Goal: Task Accomplishment & Management: Complete application form

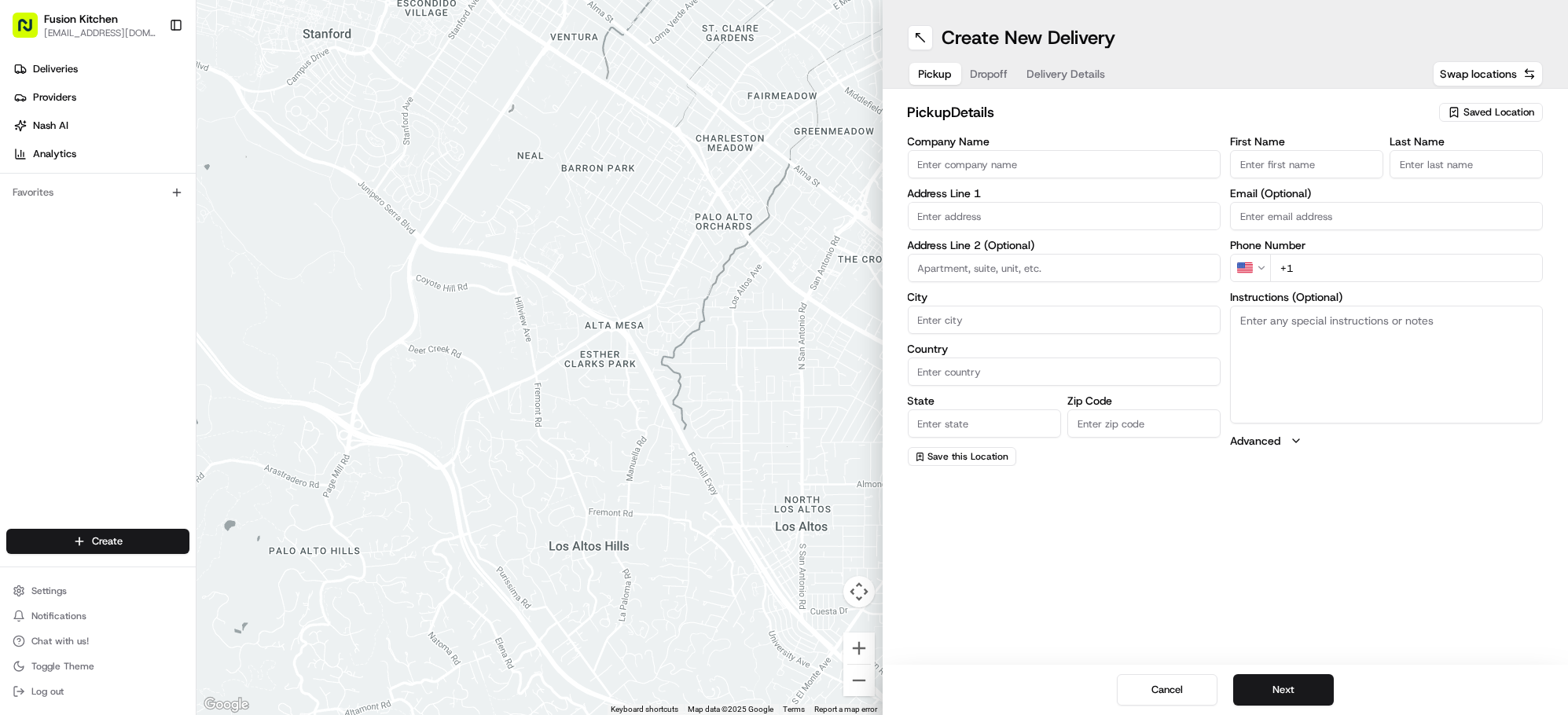
click at [1088, 165] on input "Company Name" at bounding box center [1064, 164] width 313 height 28
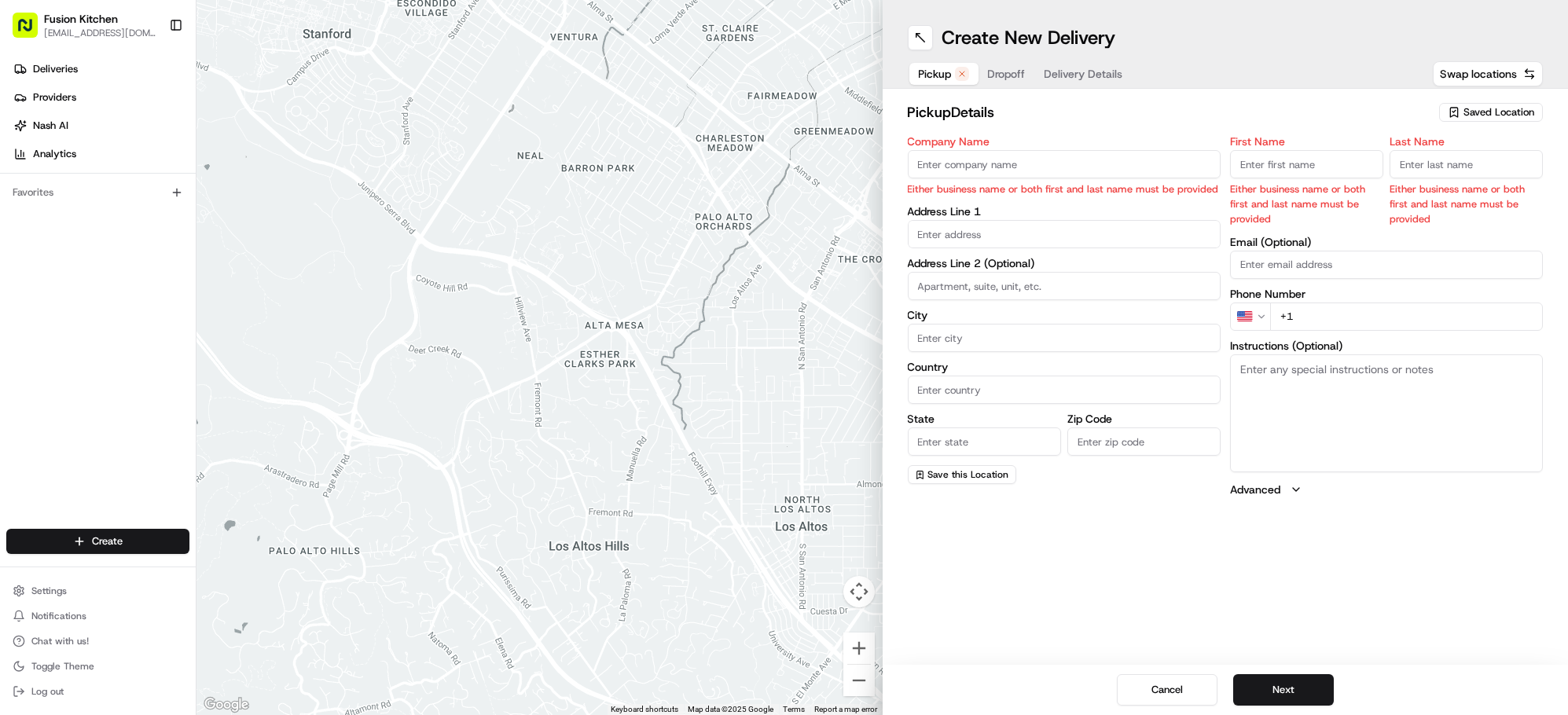
click at [1064, 170] on input "Company Name" at bounding box center [1064, 164] width 313 height 28
paste input "Chennai Dosa [GEOGRAPHIC_DATA]"
type input "Chennai Dosa [GEOGRAPHIC_DATA]"
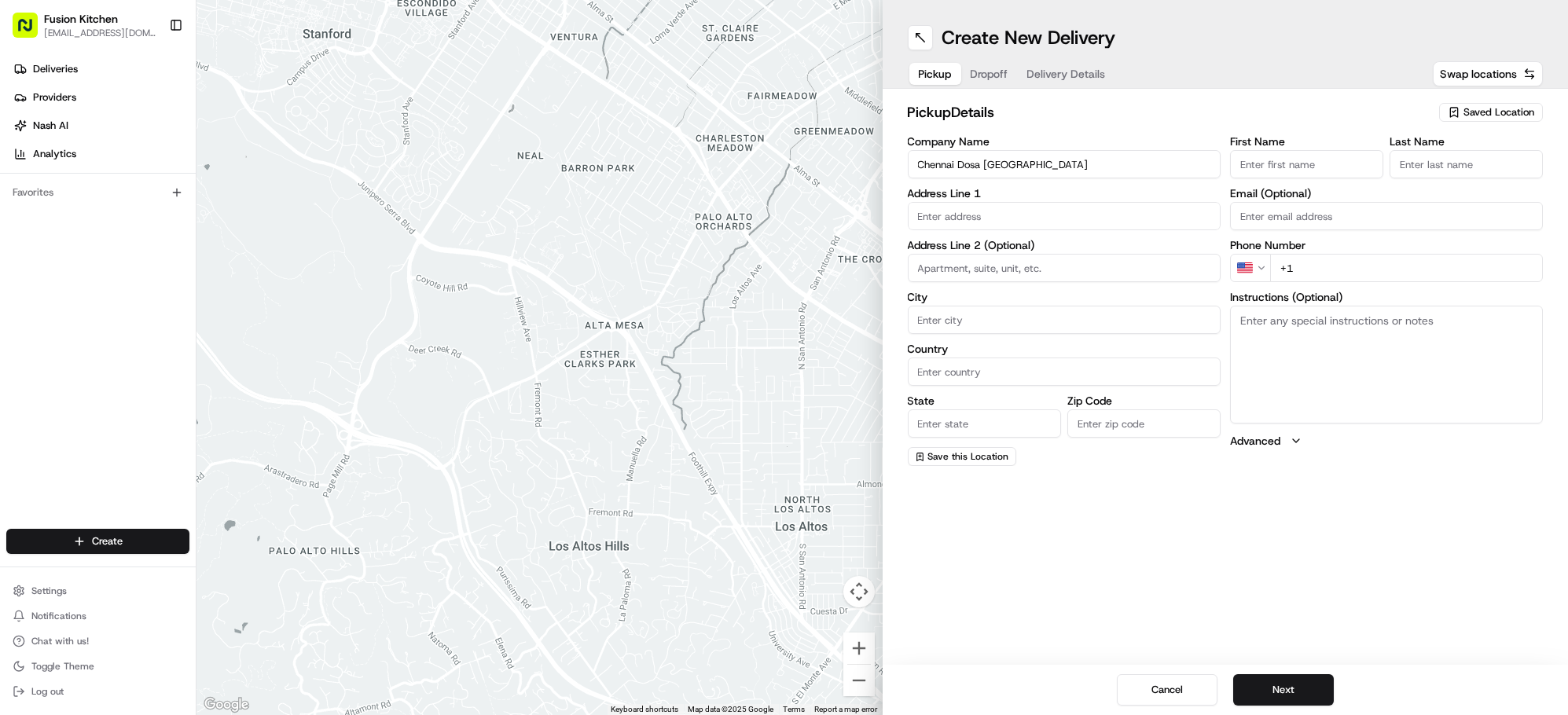
click at [981, 209] on input "text" at bounding box center [1064, 216] width 313 height 28
paste input "24 St Helens St, Ipswich, United Kingdom, IP4 1HJ"
click at [1098, 254] on div "24 Saint Helen's Street, Ipswich, UK" at bounding box center [1063, 249] width 305 height 23
type input "[STREET_ADDRESS]"
type input "Ipswich"
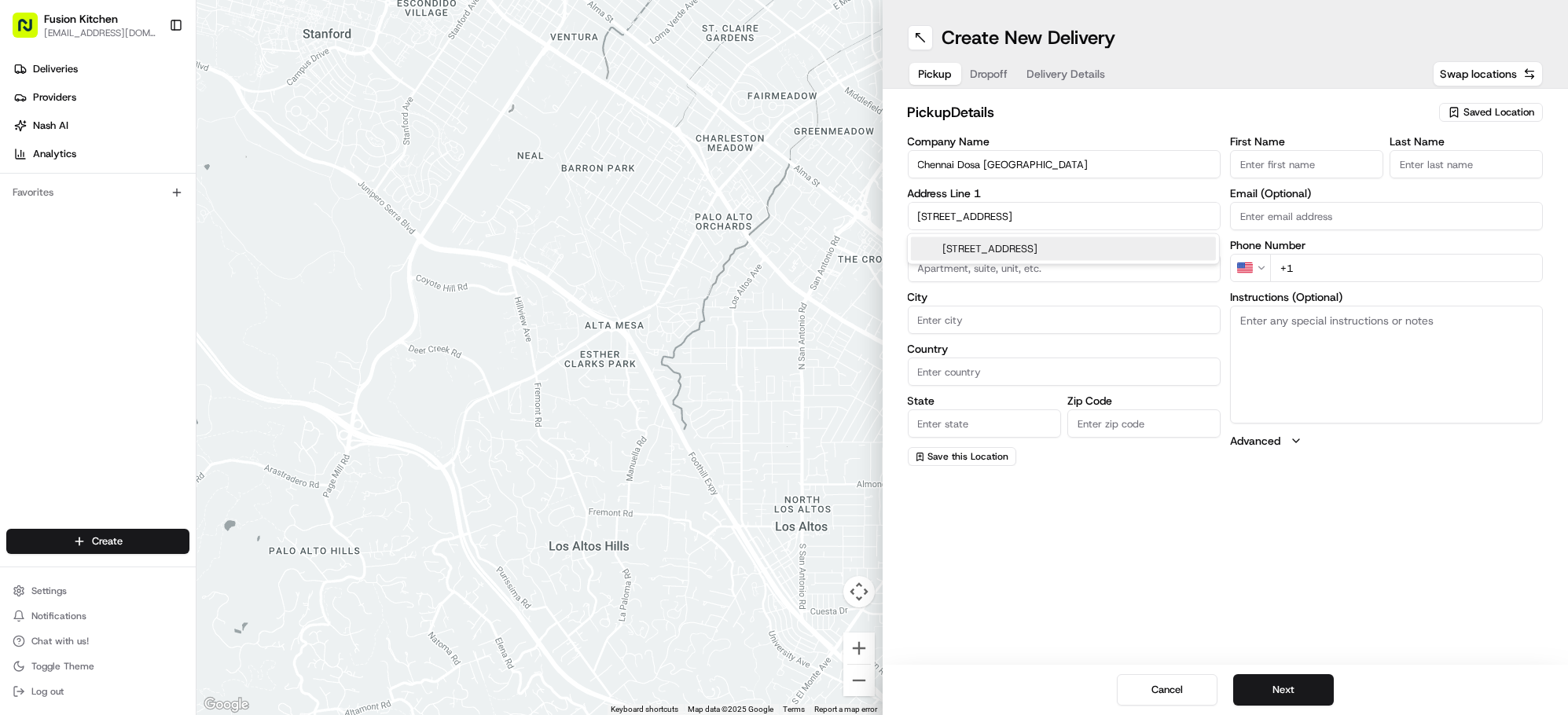
type input "United Kingdom"
type input "England"
type input "IP4 1HJ"
type input "24 Saint Helen's Street"
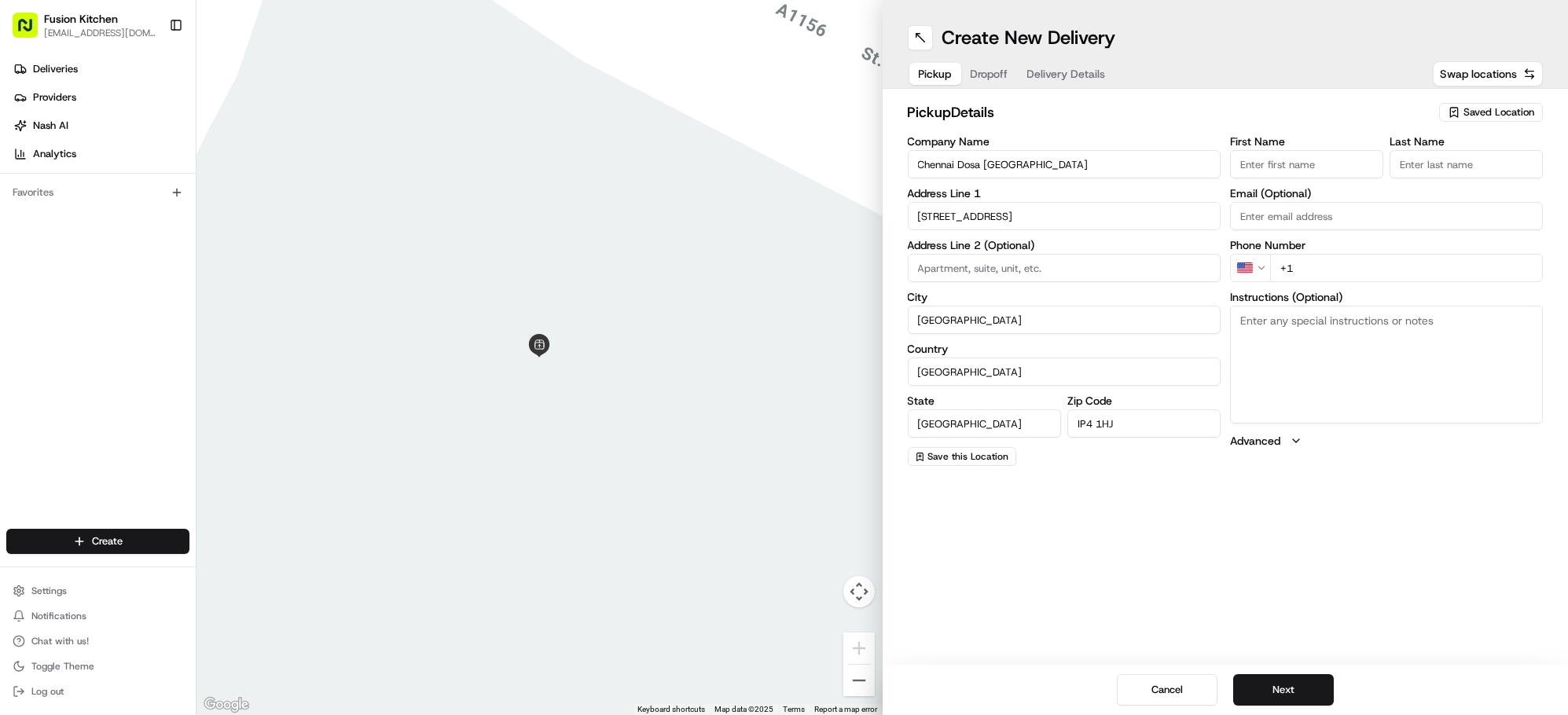
click at [1343, 375] on textarea "Instructions (Optional)" at bounding box center [1386, 364] width 313 height 118
paste textarea "24 St Helens St, Ipswich, United Kingdom, IP4 1HJ"
type textarea "24 St Helens St, Ipswich, United Kingdom, IP4 1HJ"
click at [1251, 273] on html "Fusion Kitchen hari@fusionpos.uk Toggle Sidebar Deliveries Providers Nash AI An…" at bounding box center [784, 358] width 1568 height 715
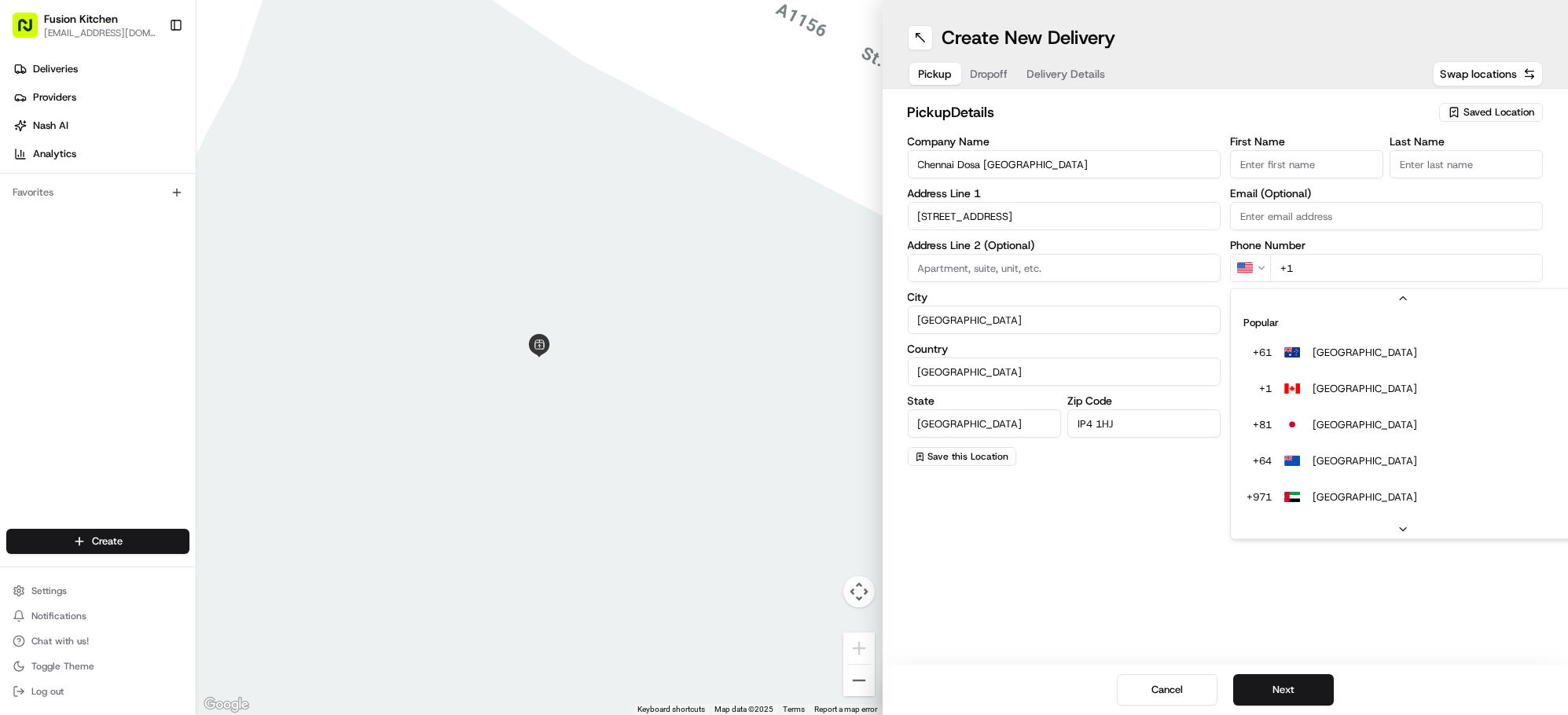
scroll to position [67, 0]
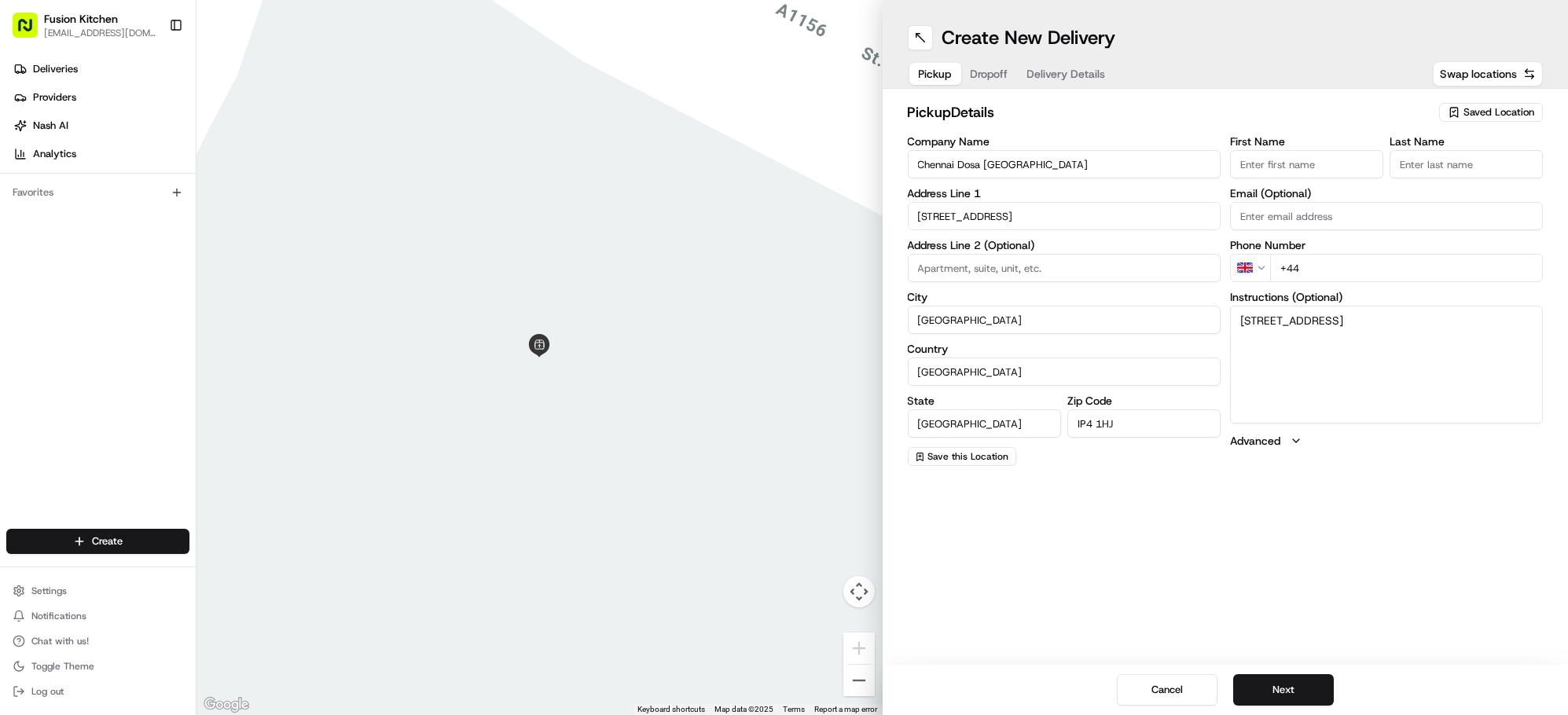
click at [1314, 267] on input "+44" at bounding box center [1406, 267] width 273 height 28
paste input "1473 288599"
type input "+44 1473 288599"
click at [1283, 167] on input "First Name" at bounding box center [1307, 164] width 154 height 28
click at [1268, 167] on input "First Name" at bounding box center [1307, 164] width 154 height 28
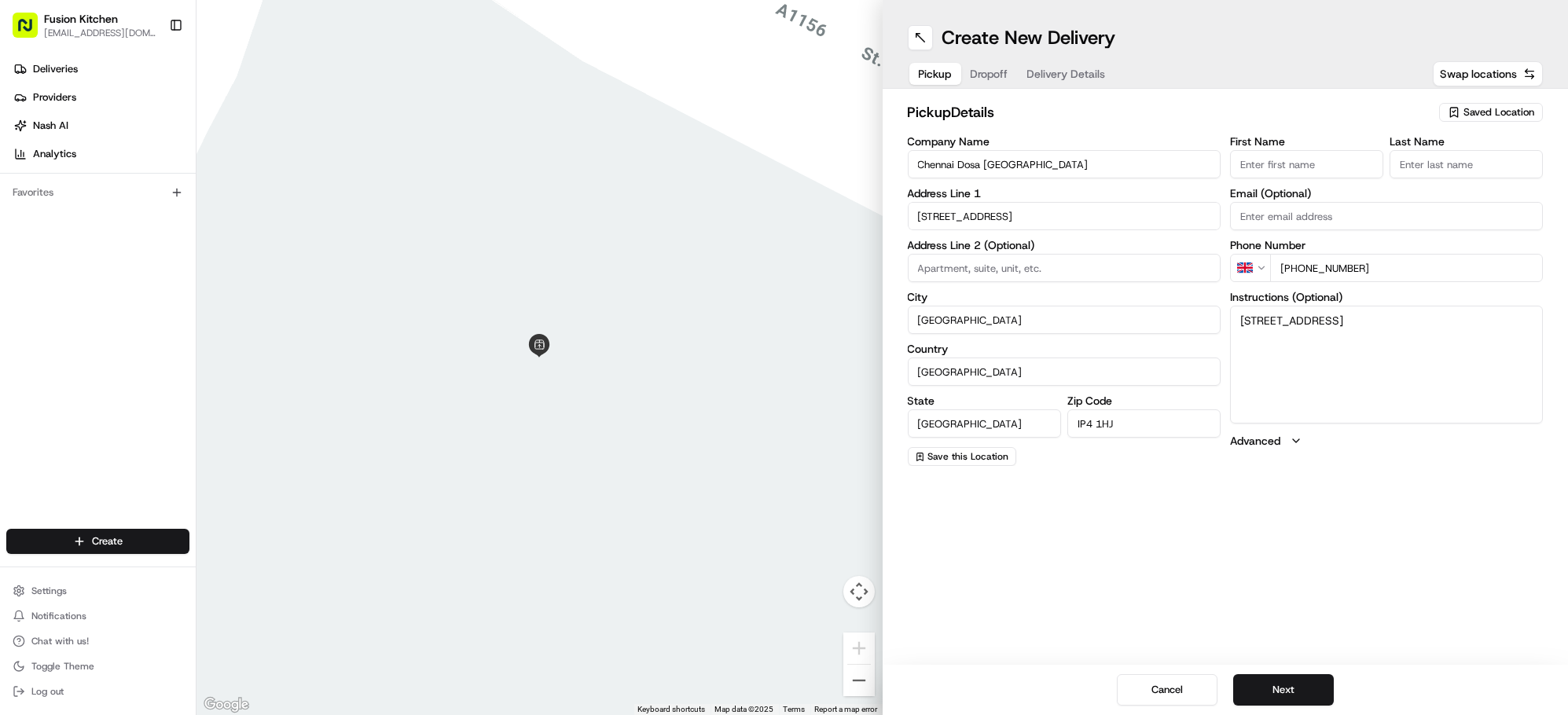
paste input "Ganesan Selvakumar"
click at [1320, 167] on input "Ganesan Selvakumar" at bounding box center [1307, 164] width 154 height 28
type input "Ganesan"
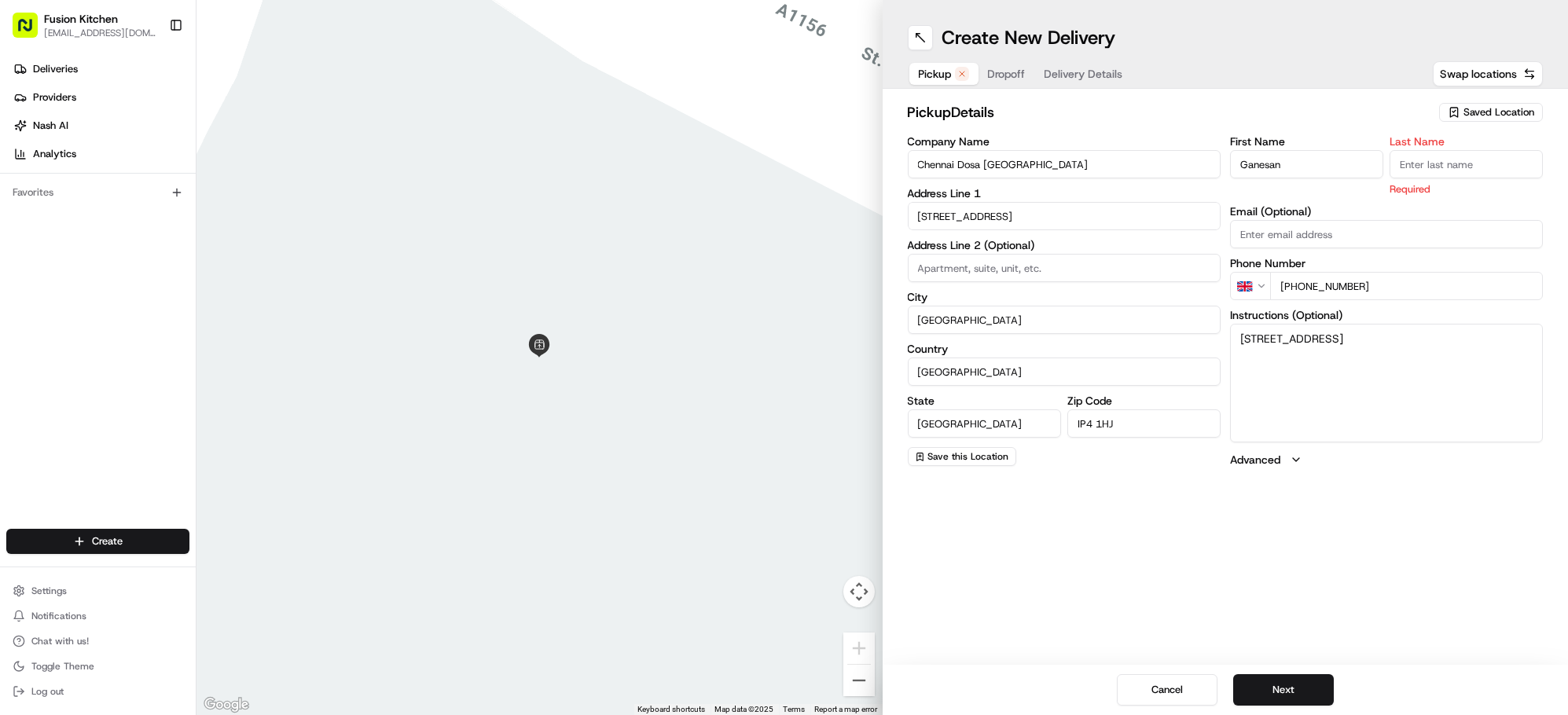
click at [1427, 165] on input "Last Name" at bounding box center [1466, 164] width 154 height 28
paste input "Selvakumar"
type input "Selvakumar"
click at [1277, 695] on button "Next" at bounding box center [1284, 689] width 101 height 31
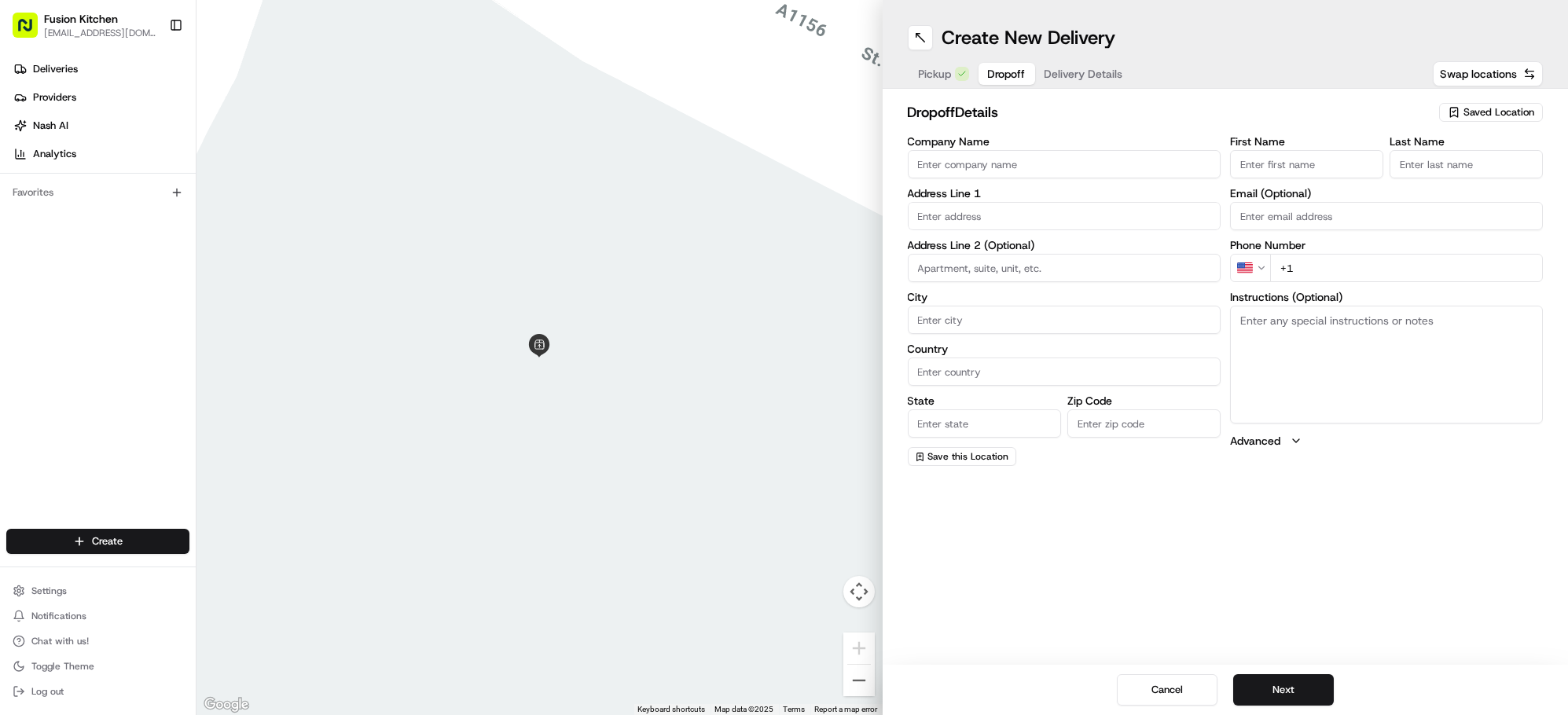
click at [1028, 167] on input "Company Name" at bounding box center [1064, 164] width 313 height 28
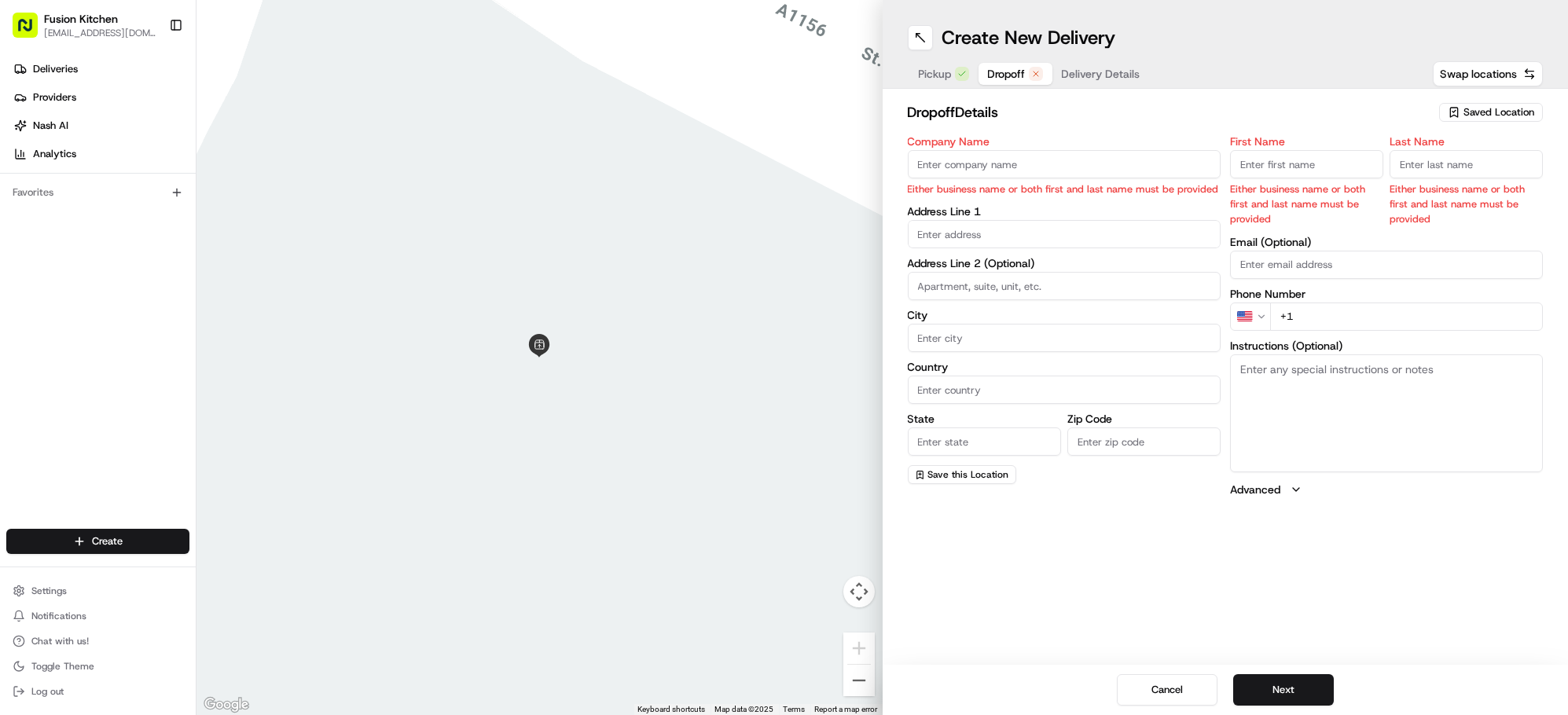
click at [997, 168] on input "Company Name" at bounding box center [1064, 164] width 313 height 28
paste input "[PERSON_NAME]"
type input "[PERSON_NAME]"
click at [1336, 170] on input "First Name" at bounding box center [1307, 164] width 154 height 28
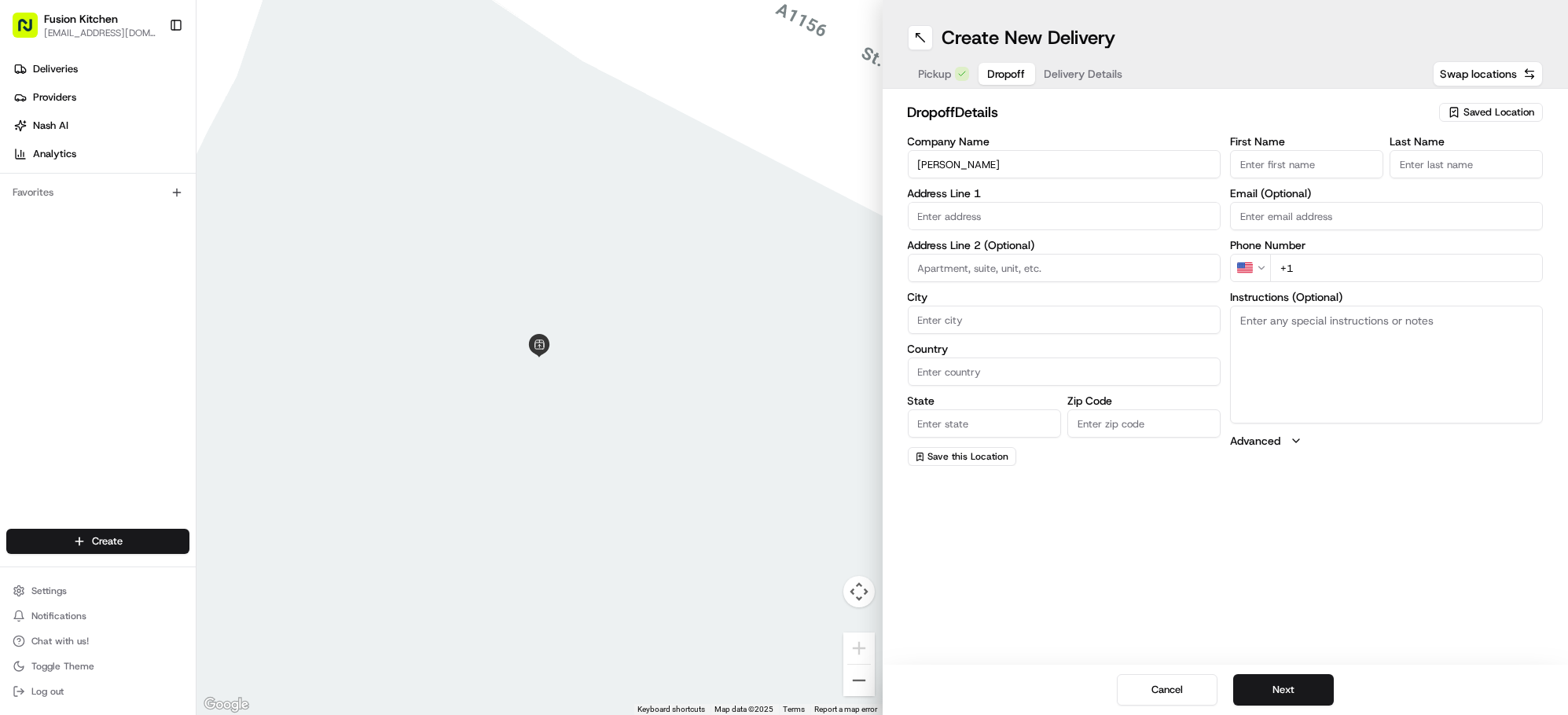
paste input "[PERSON_NAME]"
click at [1312, 168] on input "[PERSON_NAME]" at bounding box center [1307, 164] width 154 height 28
click at [1314, 167] on input "[PERSON_NAME]" at bounding box center [1307, 164] width 154 height 28
type input "Mohanraj"
click at [1481, 171] on input "Last Name" at bounding box center [1466, 164] width 154 height 28
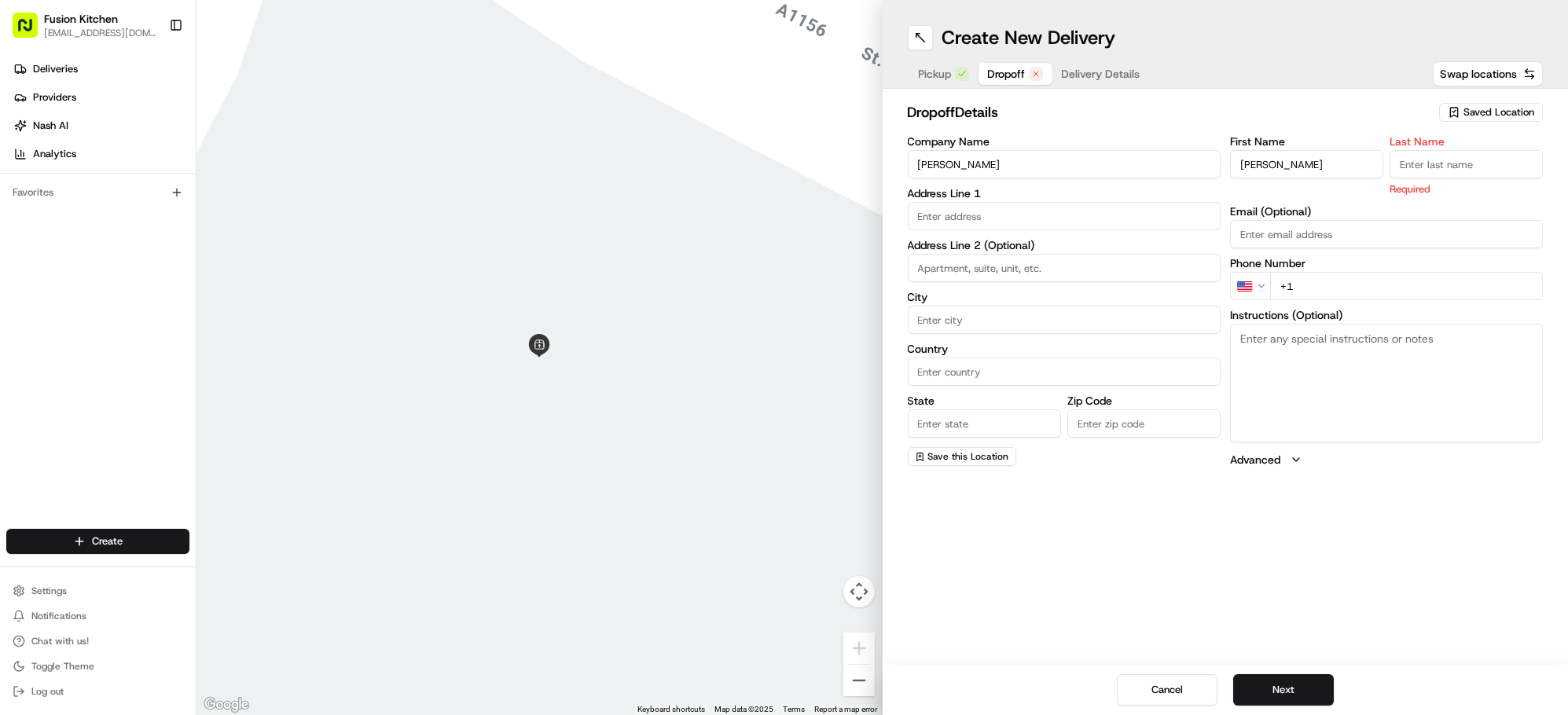
paste input "Natarajan"
type input "Natarajan"
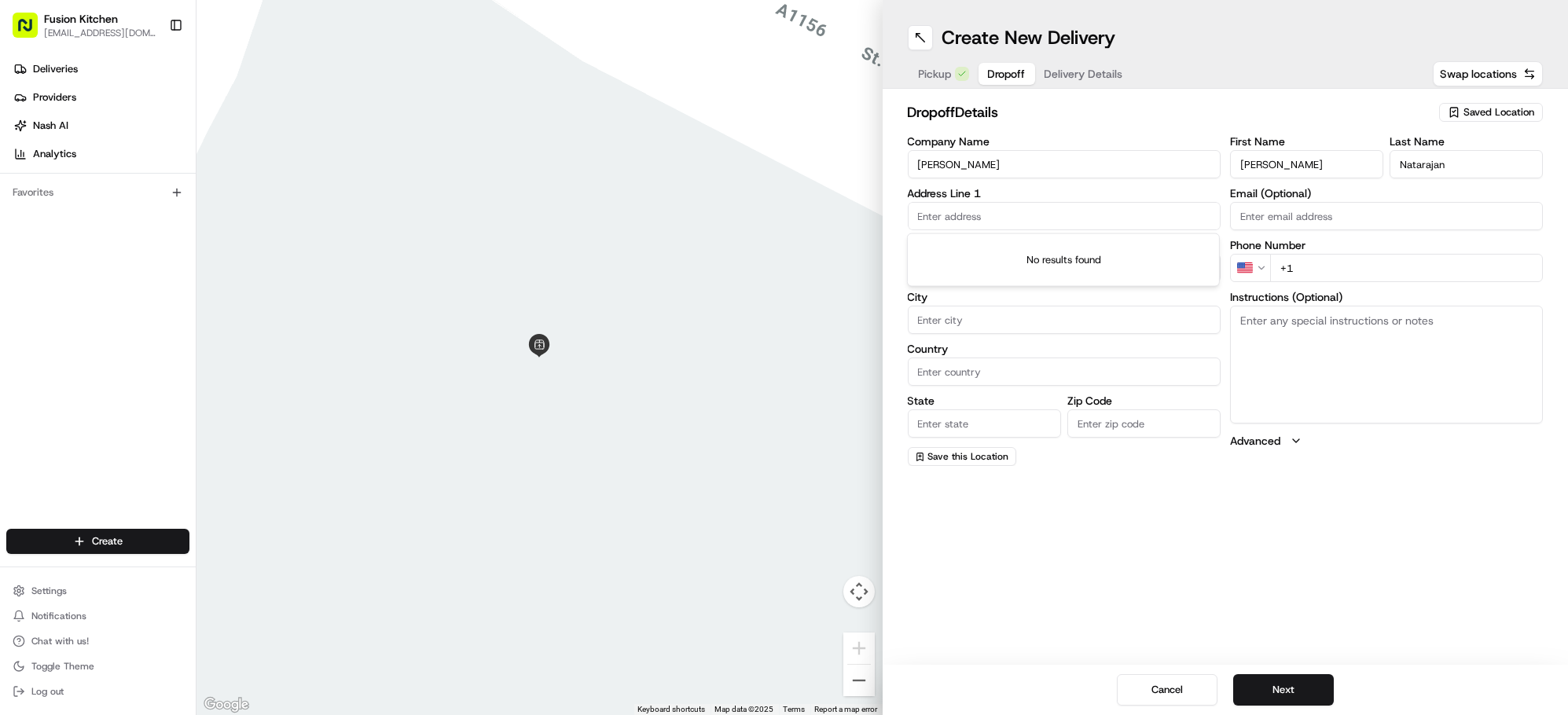
drag, startPoint x: 954, startPoint y: 210, endPoint x: 964, endPoint y: 210, distance: 10.0
click at [958, 210] on input "text" at bounding box center [1064, 216] width 313 height 28
click at [1054, 234] on div "No results found" at bounding box center [1063, 260] width 311 height 52
click at [1057, 219] on input "text" at bounding box center [1064, 216] width 313 height 28
paste input "158, Ranelagh Road, Ipswich, IP2 0AB"
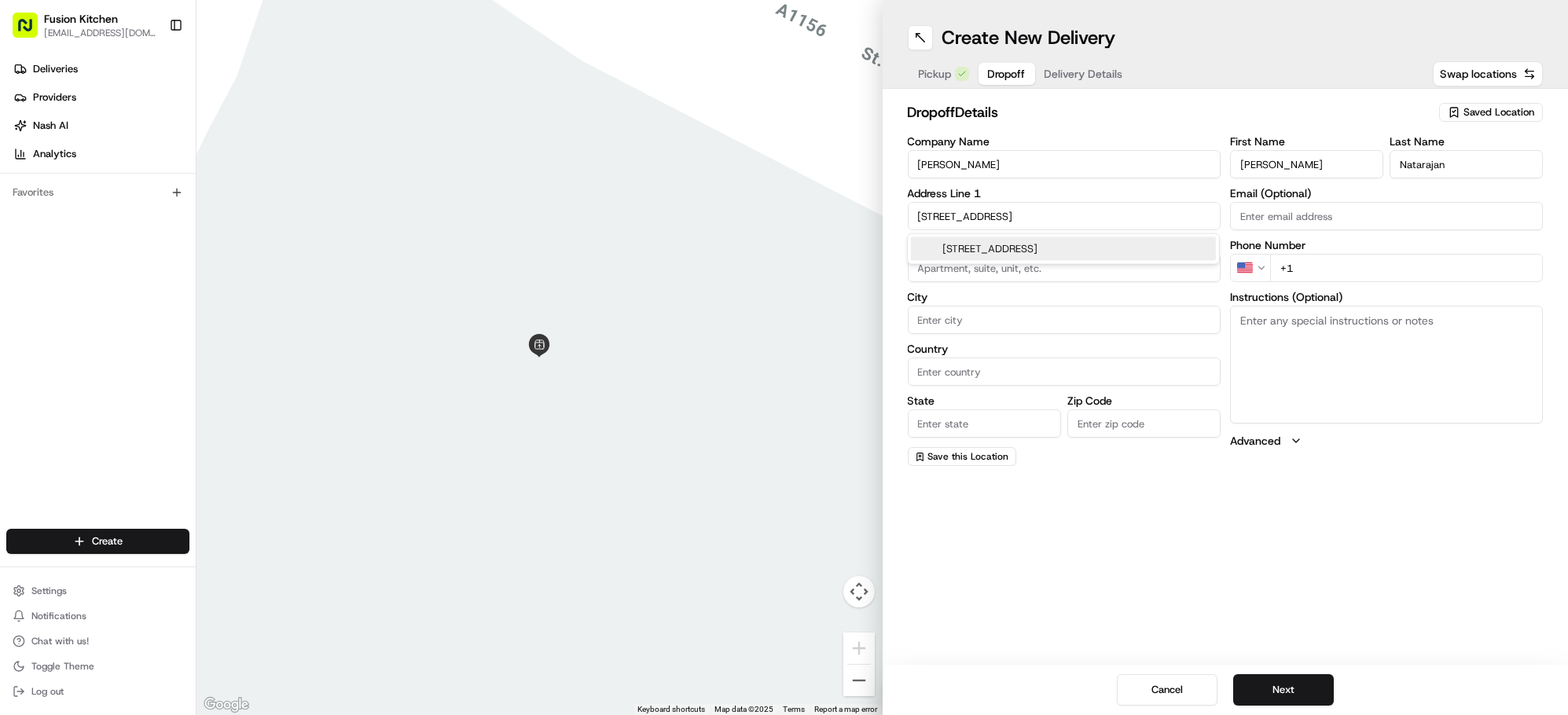
click at [1061, 246] on div "158 Ranelagh Road, Ipswich IP2 0AB, UK" at bounding box center [1063, 249] width 305 height 23
type input "[STREET_ADDRESS]"
type input "Ipswich"
type input "United Kingdom"
type input "England"
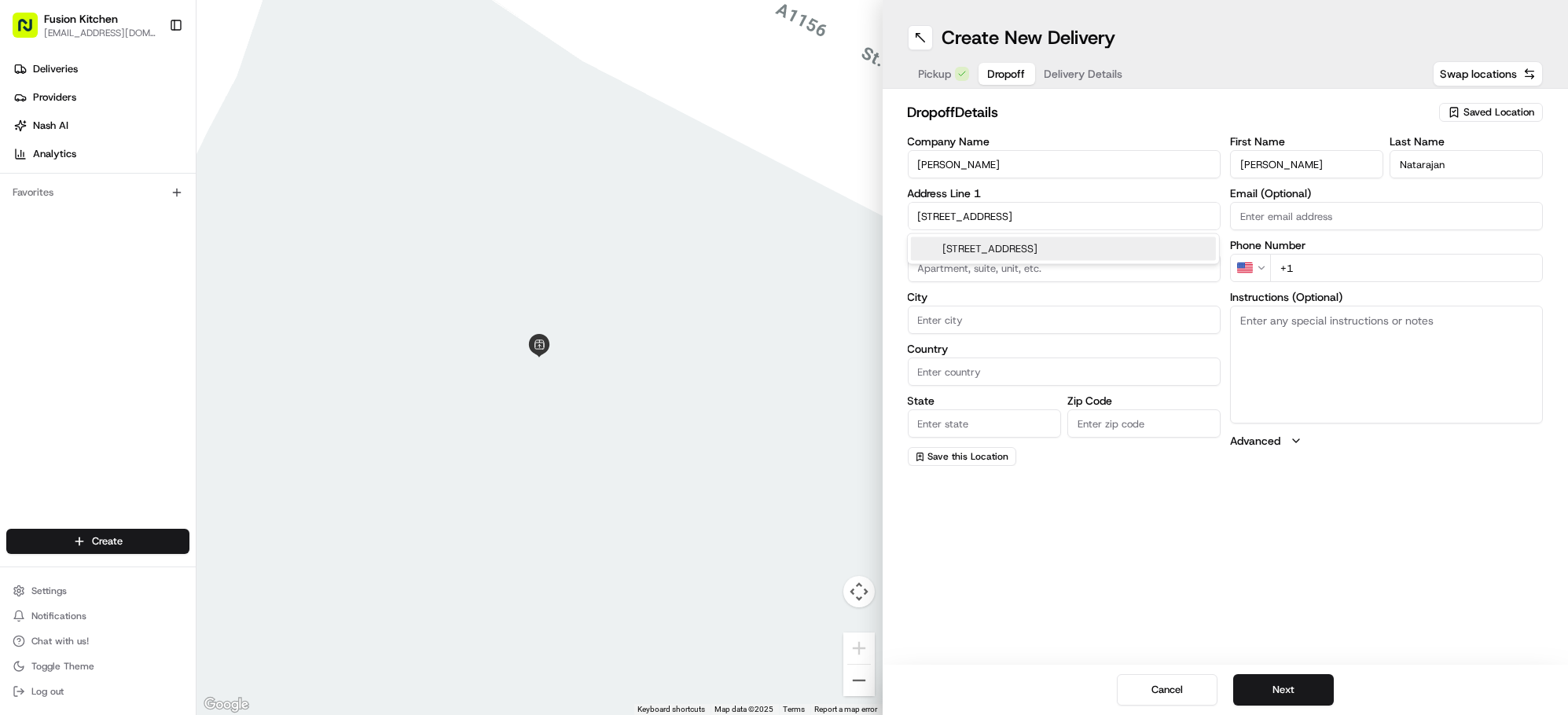
type input "IP2 0AB"
type input "158 Ranelagh Road"
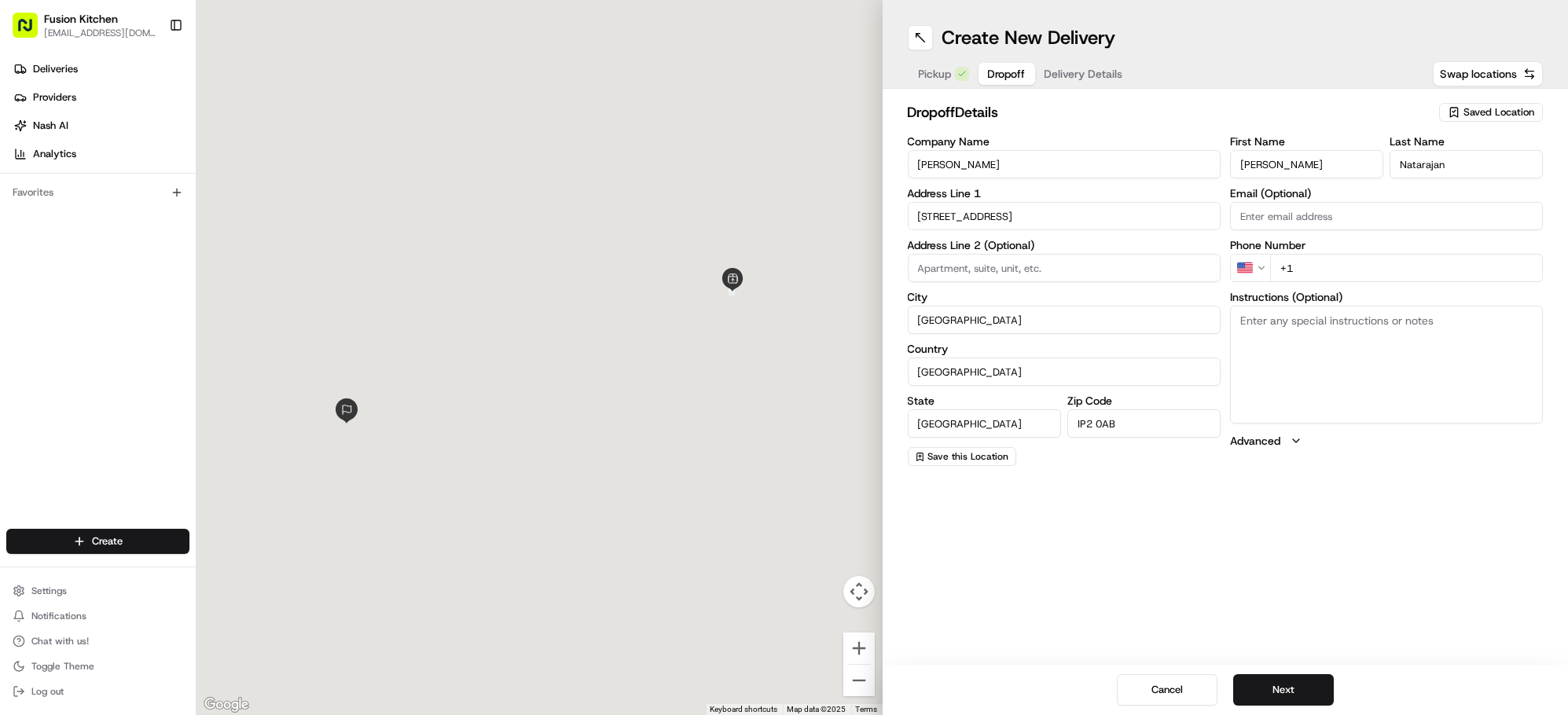
click at [1348, 370] on textarea "Instructions (Optional)" at bounding box center [1386, 364] width 313 height 118
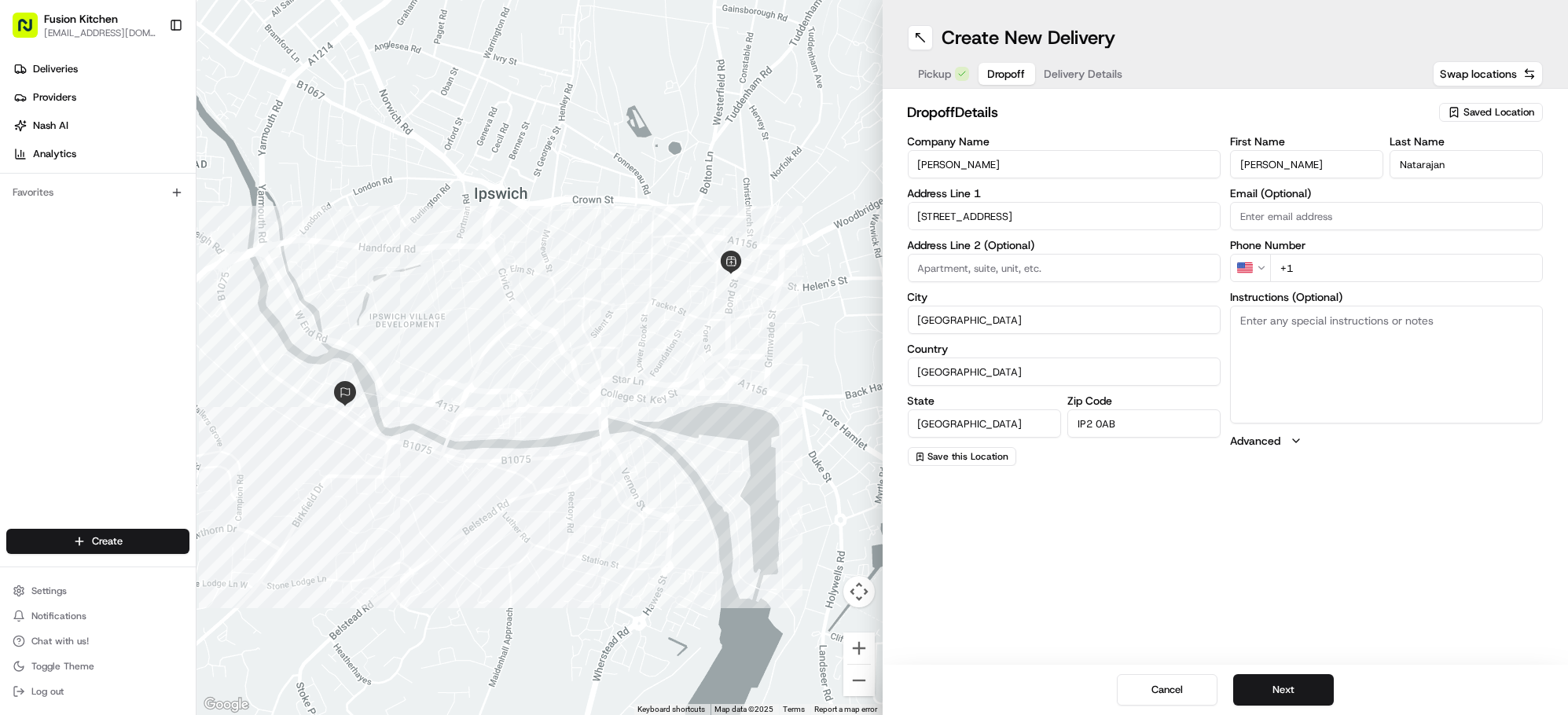
paste textarea "158, Ranelagh Road, Ipswich, IP2 0AB"
type textarea "158, Ranelagh Road, Ipswich, IP2 0AB"
click at [1257, 269] on html "Fusion Kitchen hari@fusionpos.uk Toggle Sidebar Deliveries Providers Nash AI An…" at bounding box center [784, 358] width 1568 height 715
click at [1394, 270] on input "+44" at bounding box center [1406, 267] width 273 height 28
paste input "07808 020460"
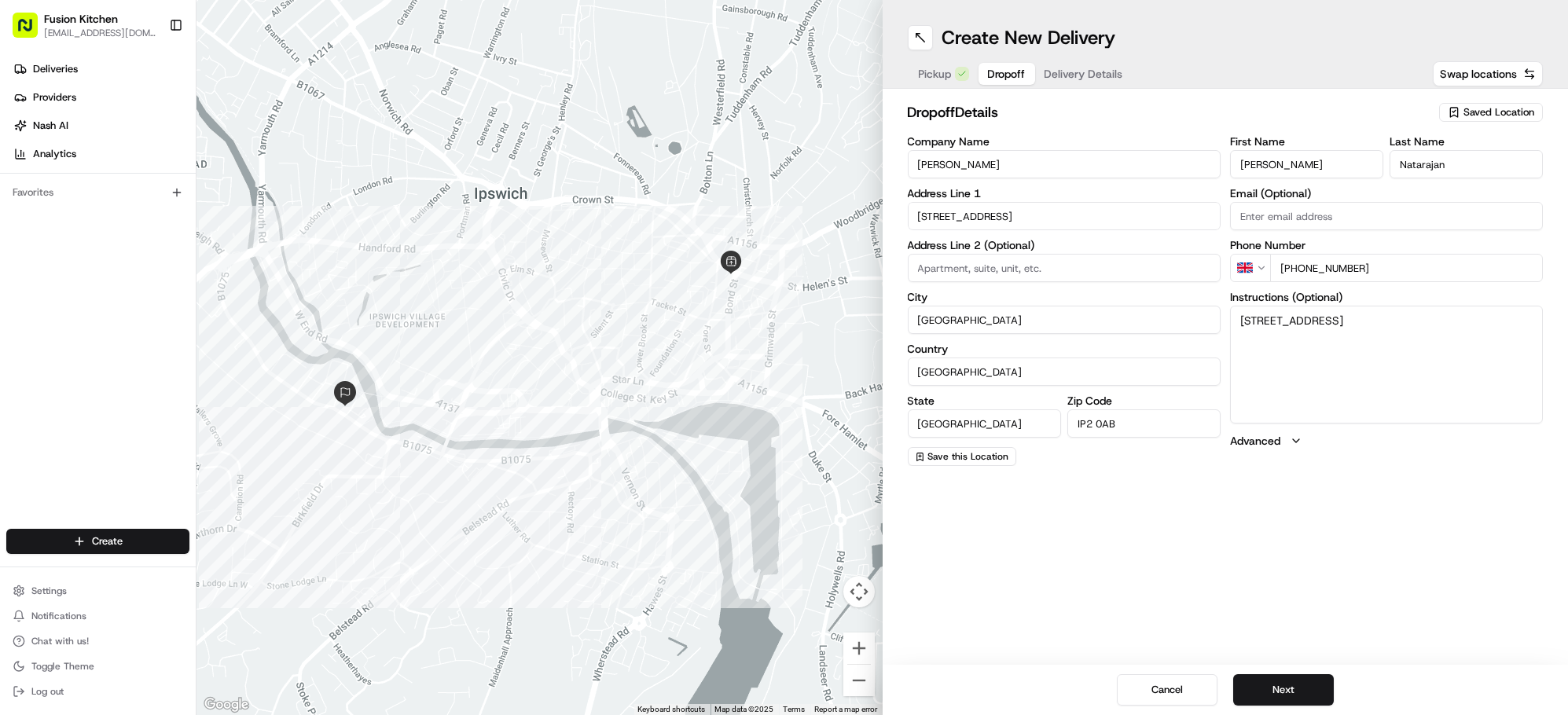
click at [1310, 269] on input "+44 07808 020460" at bounding box center [1406, 267] width 273 height 28
type input "+44 7808 020460"
click at [1308, 681] on button "Next" at bounding box center [1284, 689] width 101 height 31
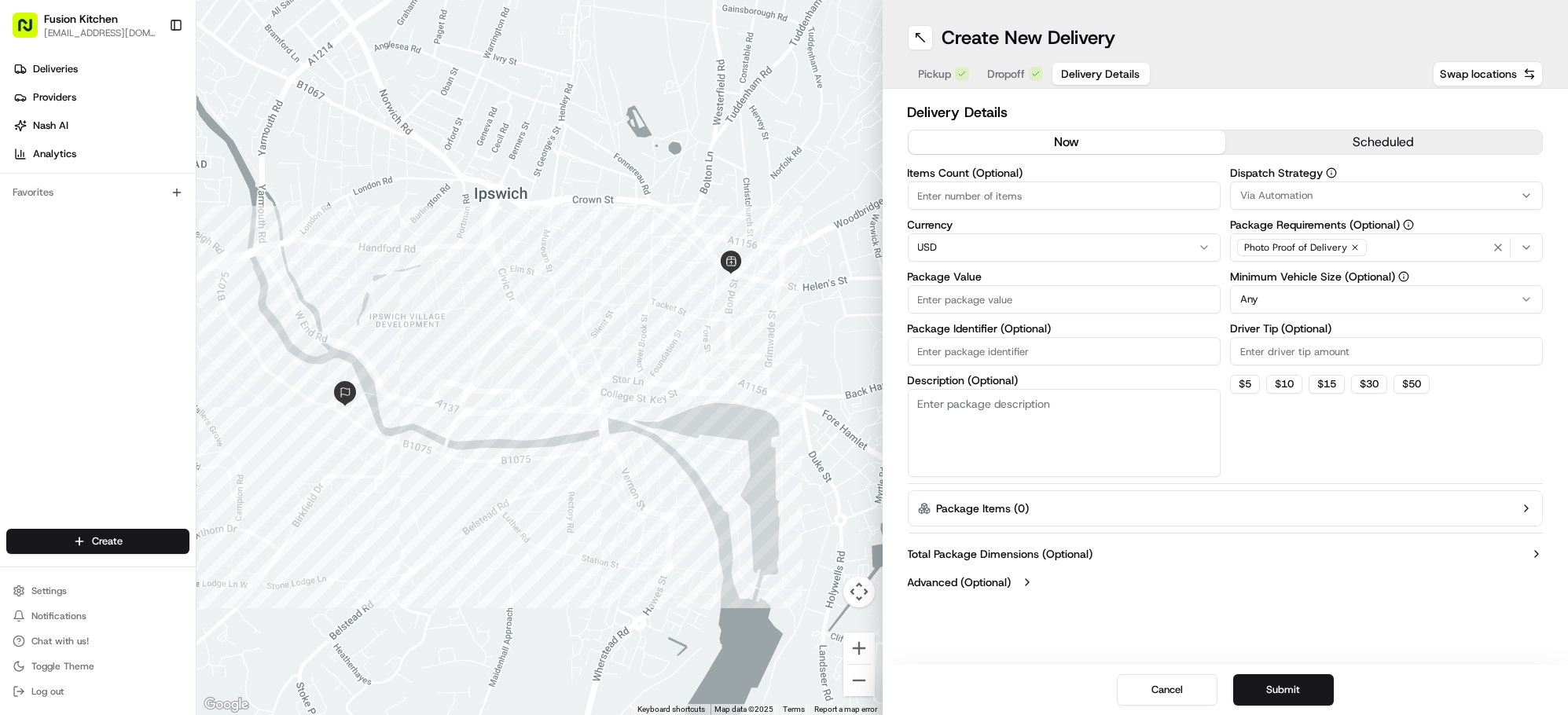
click at [1058, 246] on html "Fusion Kitchen hari@fusionpos.uk Toggle Sidebar Deliveries Providers Nash AI An…" at bounding box center [784, 358] width 1568 height 715
click at [970, 302] on input "Package Value" at bounding box center [1064, 299] width 313 height 28
paste input "15.08"
type input "15.08"
click at [1299, 697] on button "Submit" at bounding box center [1284, 689] width 101 height 31
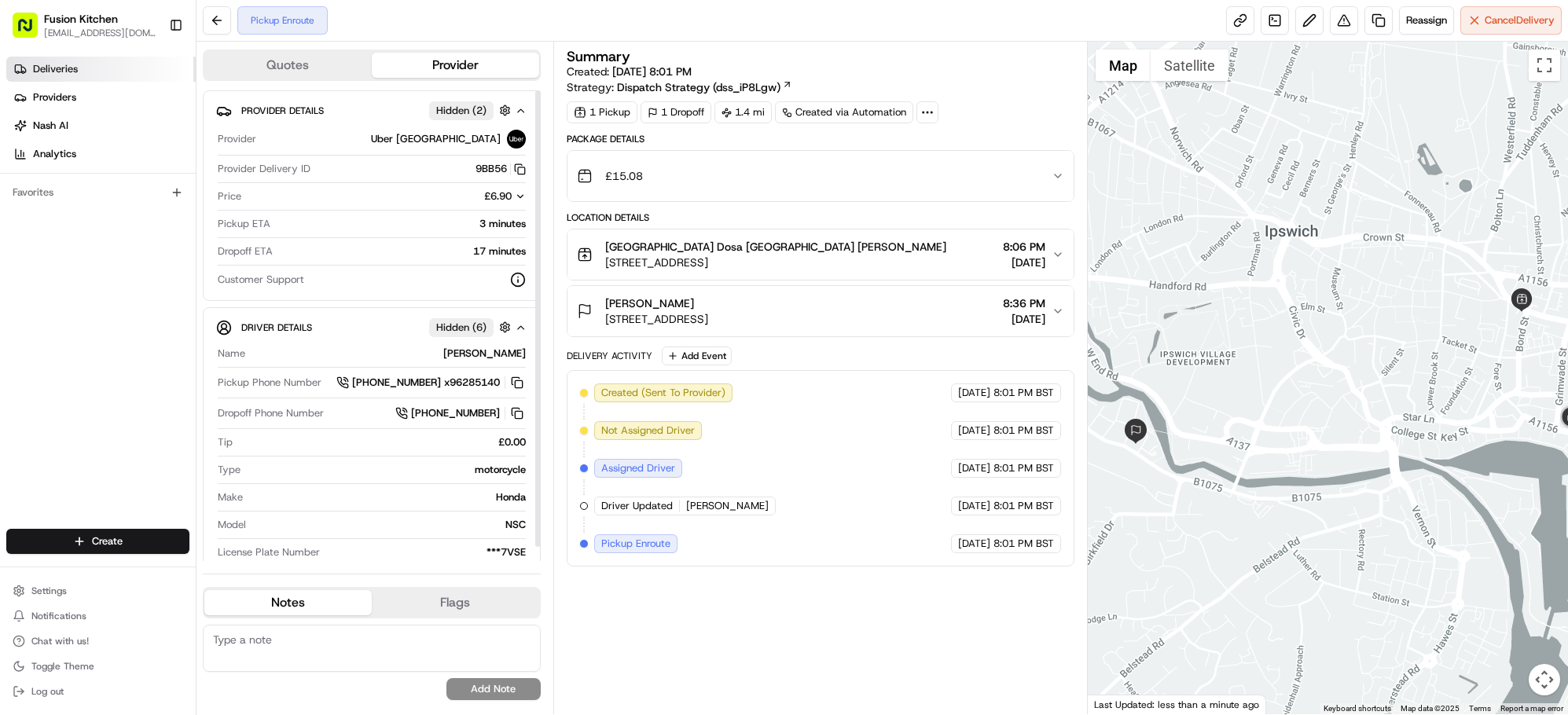
click at [45, 71] on span "Deliveries" at bounding box center [55, 70] width 45 height 14
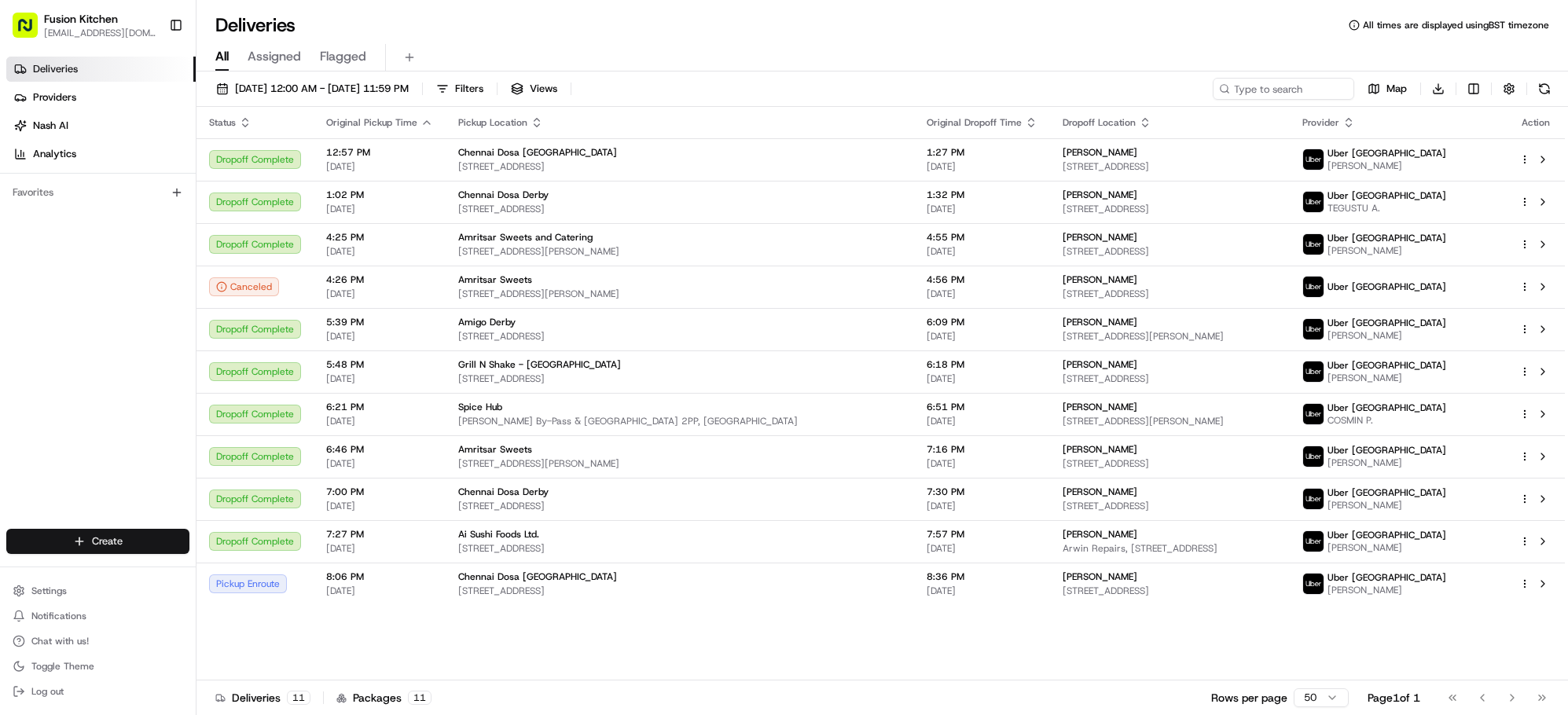
click at [114, 537] on html "Fusion Kitchen hari@fusionpos.uk Toggle Sidebar Deliveries Providers Nash AI An…" at bounding box center [784, 358] width 1568 height 715
click at [243, 577] on link "Delivery" at bounding box center [283, 571] width 175 height 28
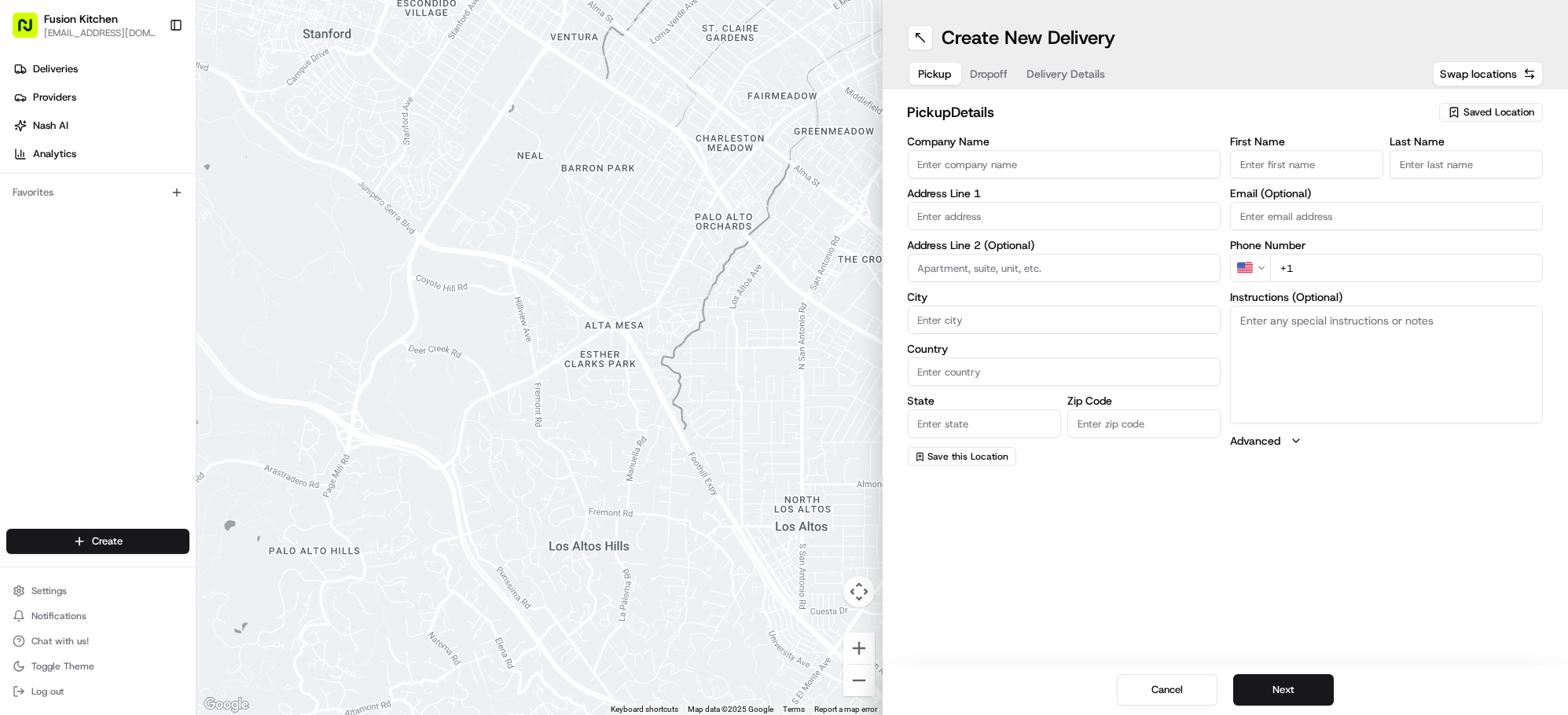
click at [1094, 158] on input "Company Name" at bounding box center [1064, 164] width 313 height 28
